Goal: Information Seeking & Learning: Learn about a topic

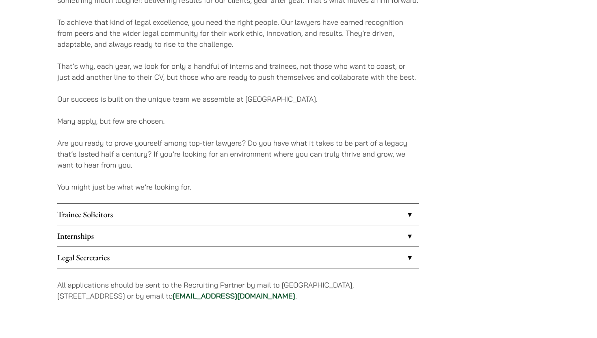
scroll to position [556, 0]
click at [82, 230] on link "Internships" at bounding box center [238, 235] width 362 height 21
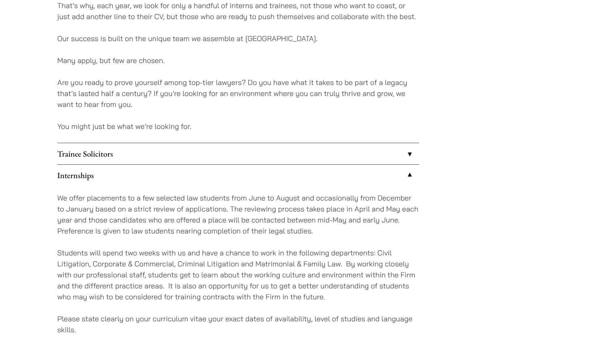
scroll to position [617, 0]
click at [93, 150] on link "Trainee Solicitors" at bounding box center [238, 152] width 362 height 21
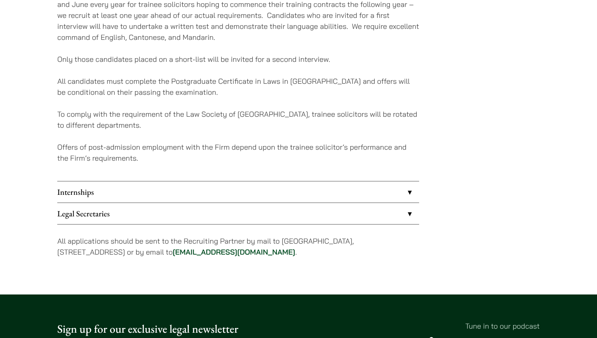
scroll to position [800, 0]
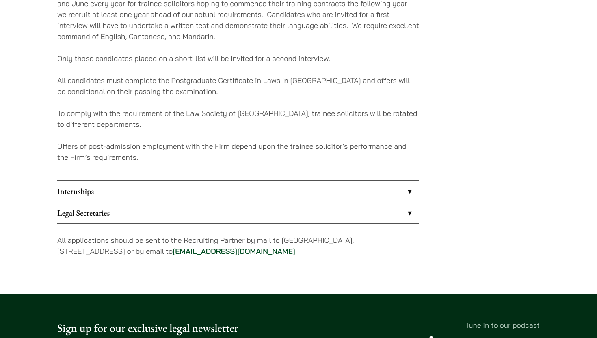
click at [79, 185] on link "Internships" at bounding box center [238, 190] width 362 height 21
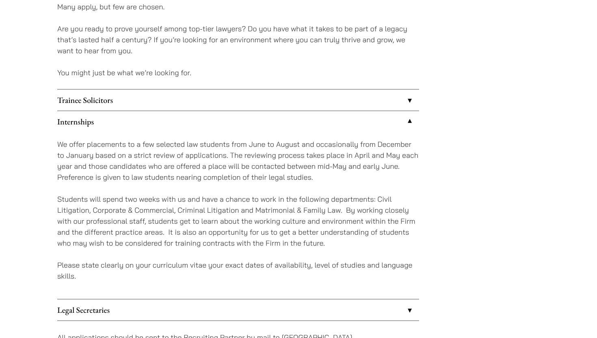
scroll to position [665, 0]
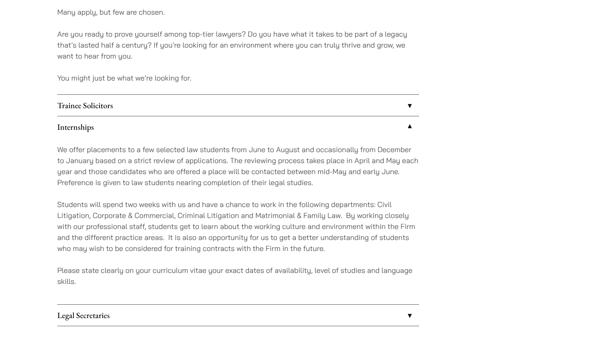
click at [90, 100] on link "Trainee Solicitors" at bounding box center [238, 105] width 362 height 21
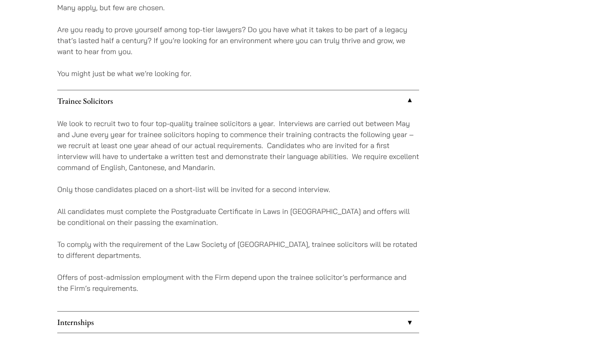
scroll to position [894, 0]
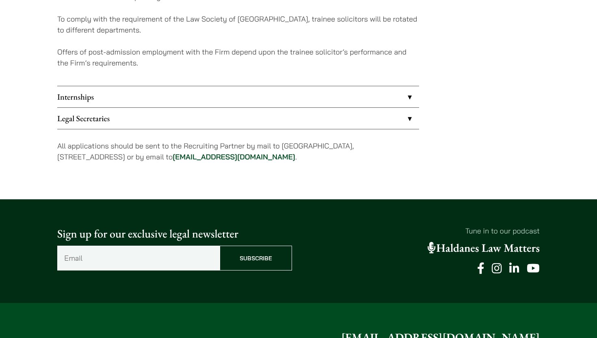
click at [82, 116] on link "Legal Secretaries" at bounding box center [238, 118] width 362 height 21
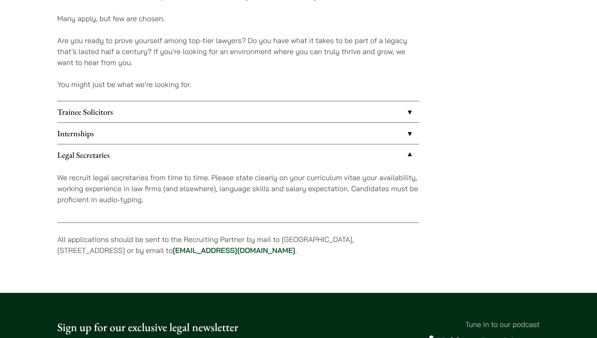
scroll to position [657, 0]
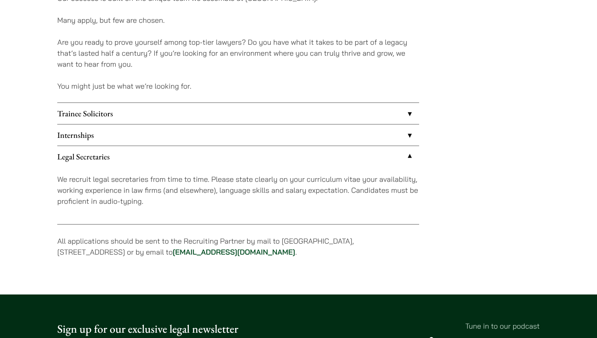
click at [84, 109] on link "Trainee Solicitors" at bounding box center [238, 113] width 362 height 21
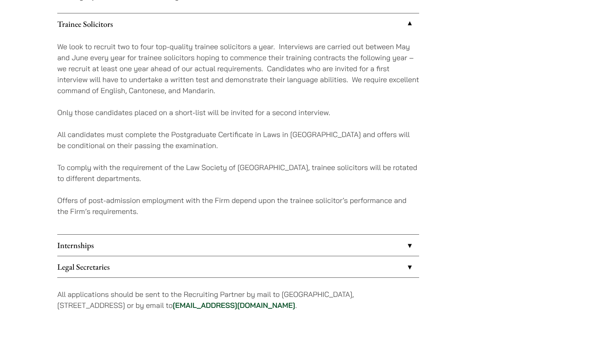
scroll to position [747, 0]
click at [80, 253] on link "Internships" at bounding box center [238, 244] width 362 height 21
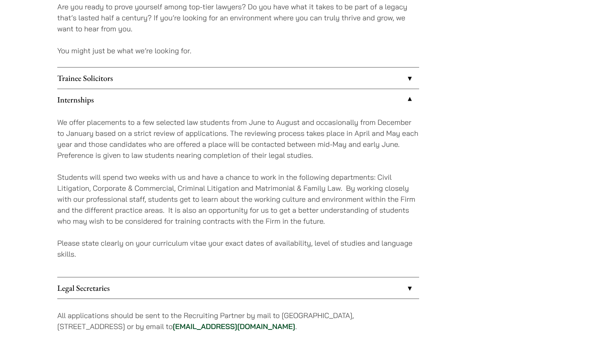
scroll to position [678, 0]
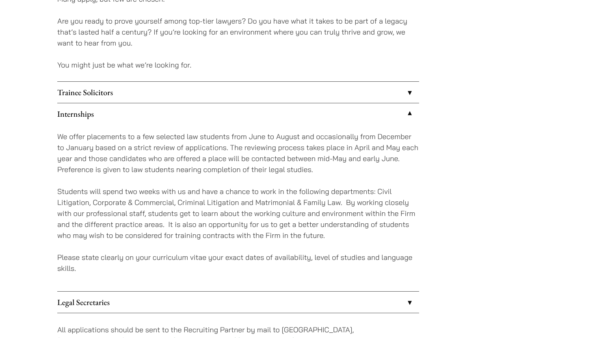
click at [119, 91] on link "Trainee Solicitors" at bounding box center [238, 92] width 362 height 21
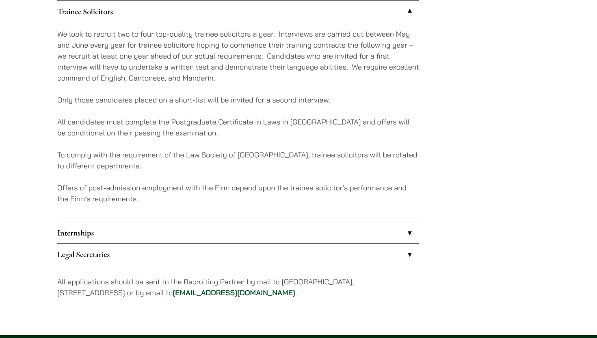
scroll to position [751, 0]
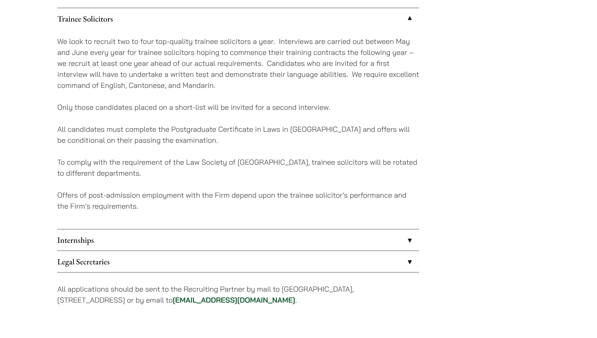
click at [90, 236] on link "Internships" at bounding box center [238, 239] width 362 height 21
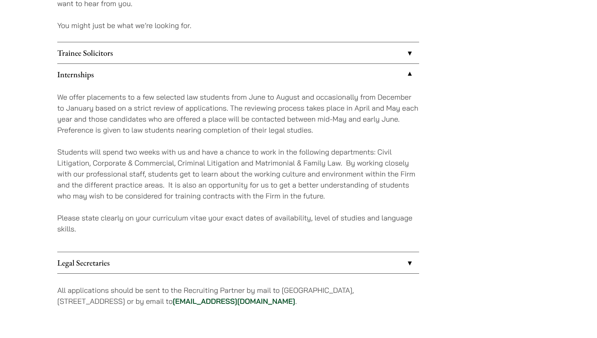
scroll to position [715, 0]
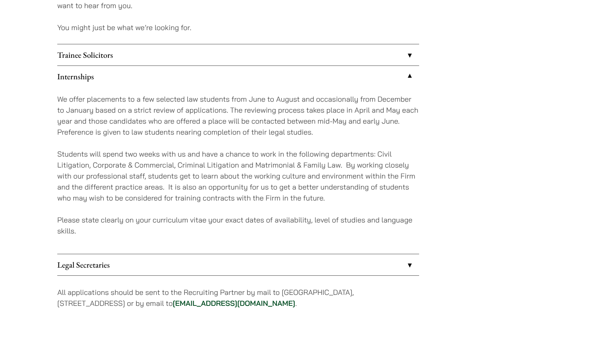
click at [83, 45] on link "Trainee Solicitors" at bounding box center [238, 54] width 362 height 21
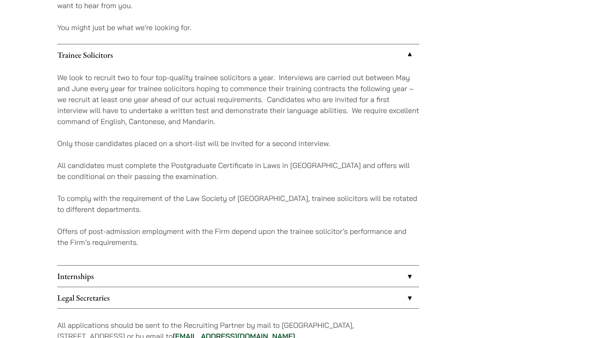
drag, startPoint x: 86, startPoint y: 78, endPoint x: 123, endPoint y: 91, distance: 39.1
click at [123, 91] on p "We look to recruit two to four top-quality trainee solicitors a year. Interview…" at bounding box center [238, 99] width 362 height 55
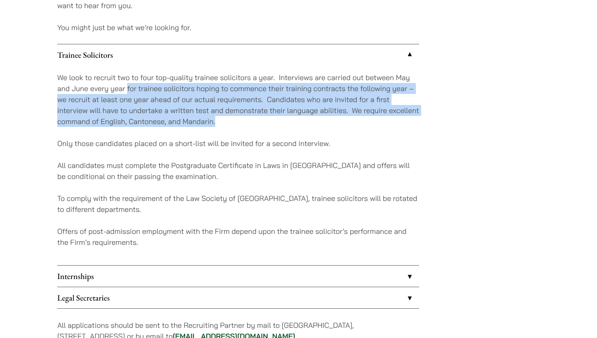
drag, startPoint x: 128, startPoint y: 89, endPoint x: 231, endPoint y: 118, distance: 106.9
click at [231, 118] on p "We look to recruit two to four top-quality trainee solicitors a year. Interview…" at bounding box center [238, 99] width 362 height 55
